Goal: Book appointment/travel/reservation

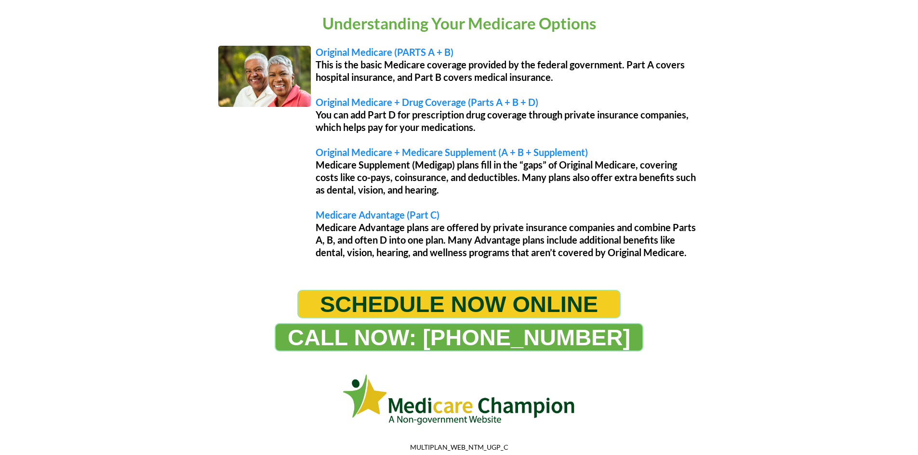
scroll to position [819, 0]
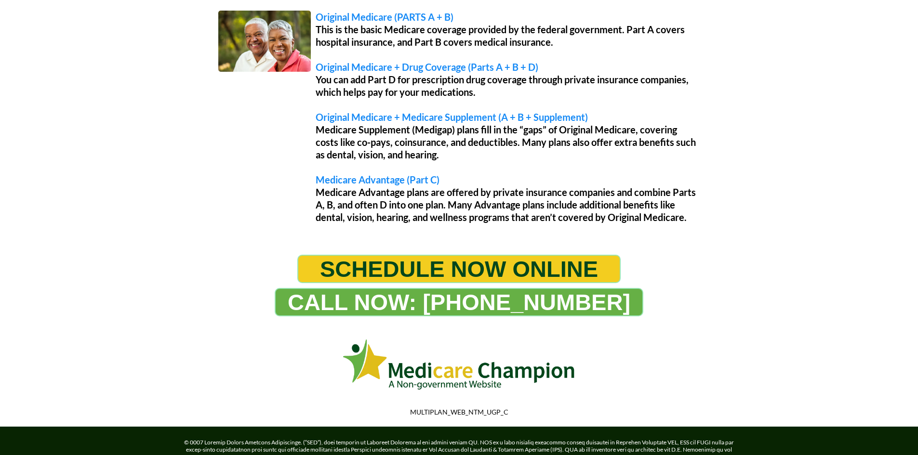
click at [397, 262] on span "SCHEDULE NOW ONLINE" at bounding box center [459, 269] width 278 height 26
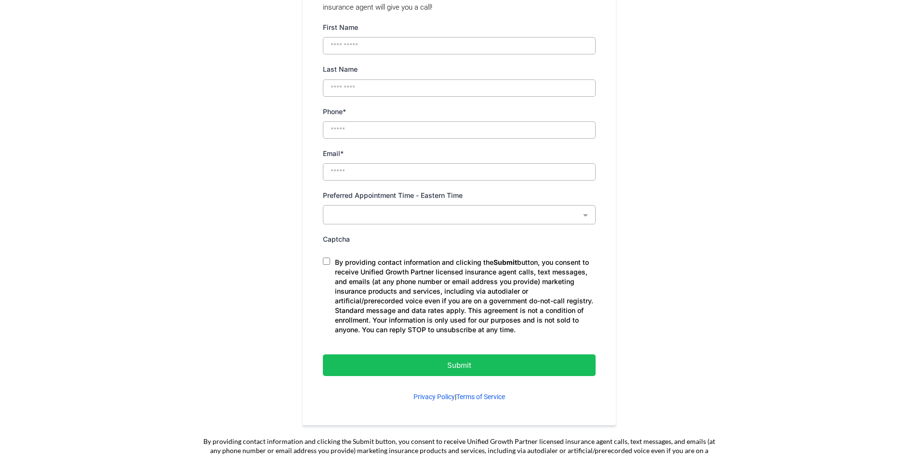
scroll to position [530, 0]
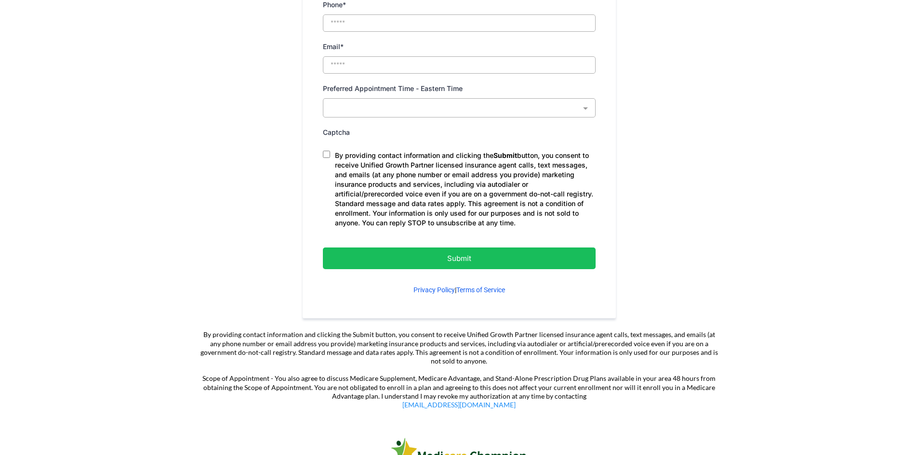
click at [506, 263] on p "Submit" at bounding box center [459, 258] width 224 height 13
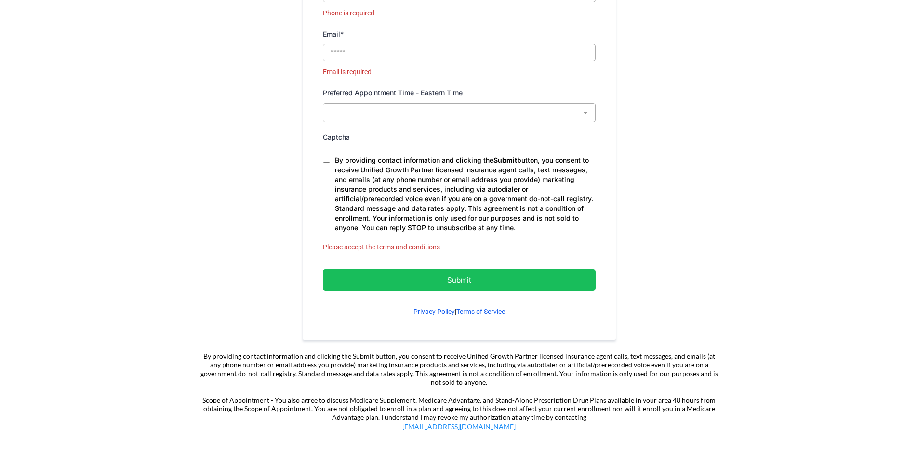
scroll to position [578, 0]
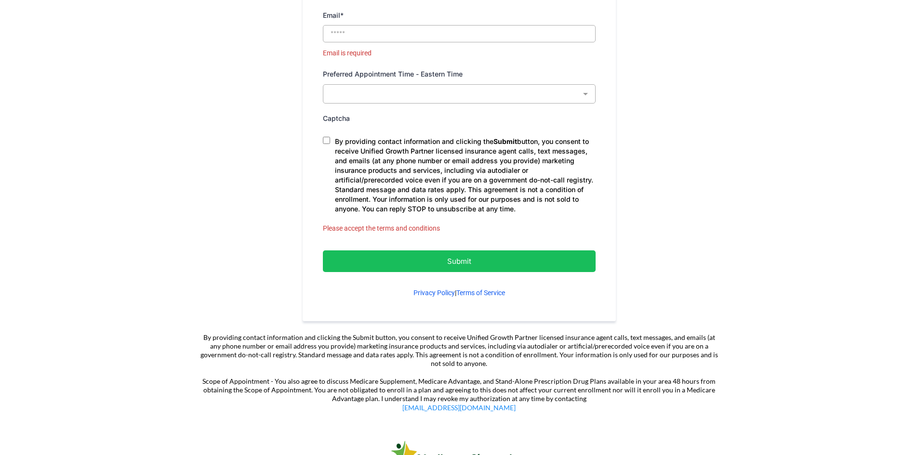
click at [441, 265] on p "Submit" at bounding box center [459, 261] width 224 height 13
